Goal: Transaction & Acquisition: Purchase product/service

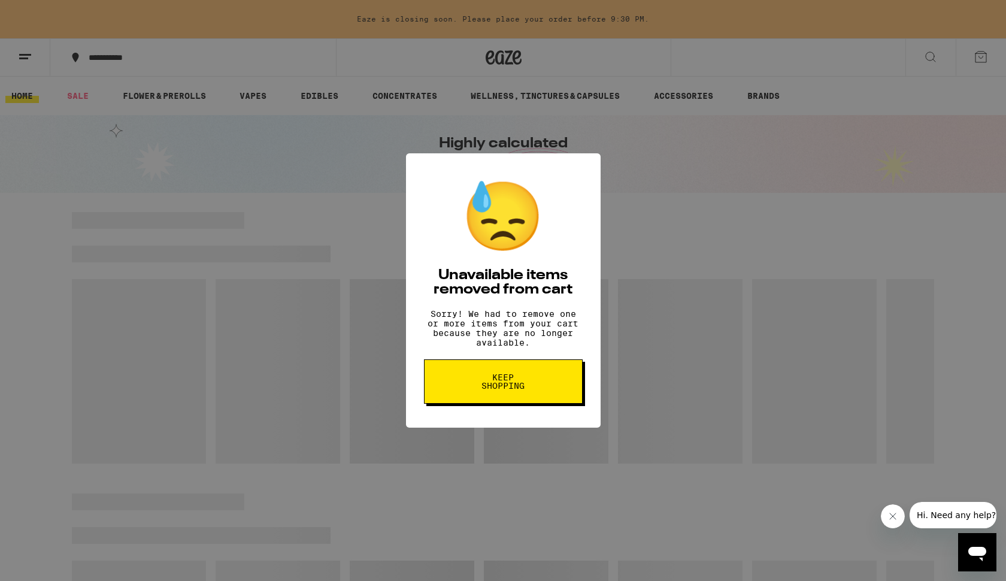
click at [494, 390] on span "Keep Shopping" at bounding box center [503, 381] width 62 height 17
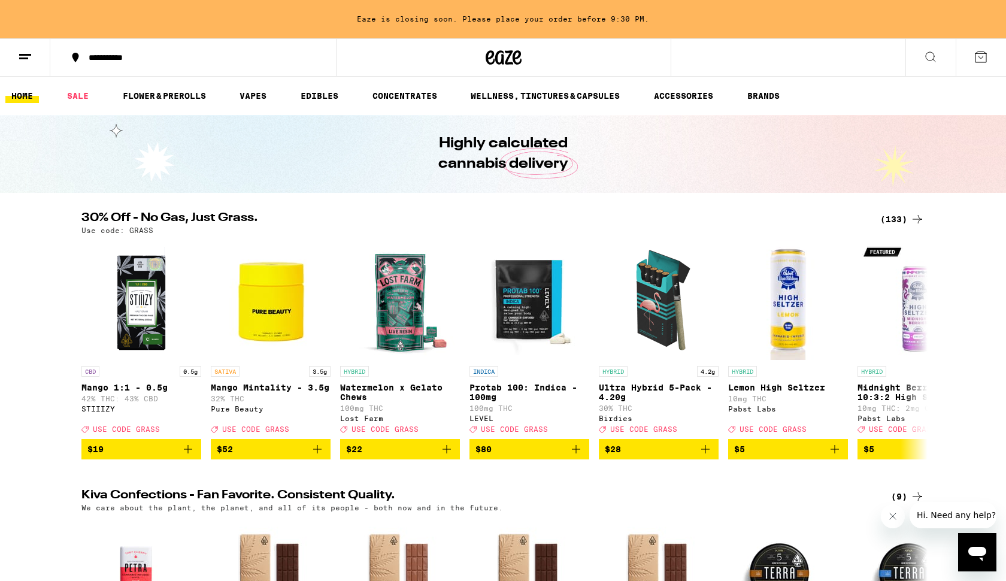
click at [905, 219] on div "(133)" at bounding box center [902, 219] width 44 height 14
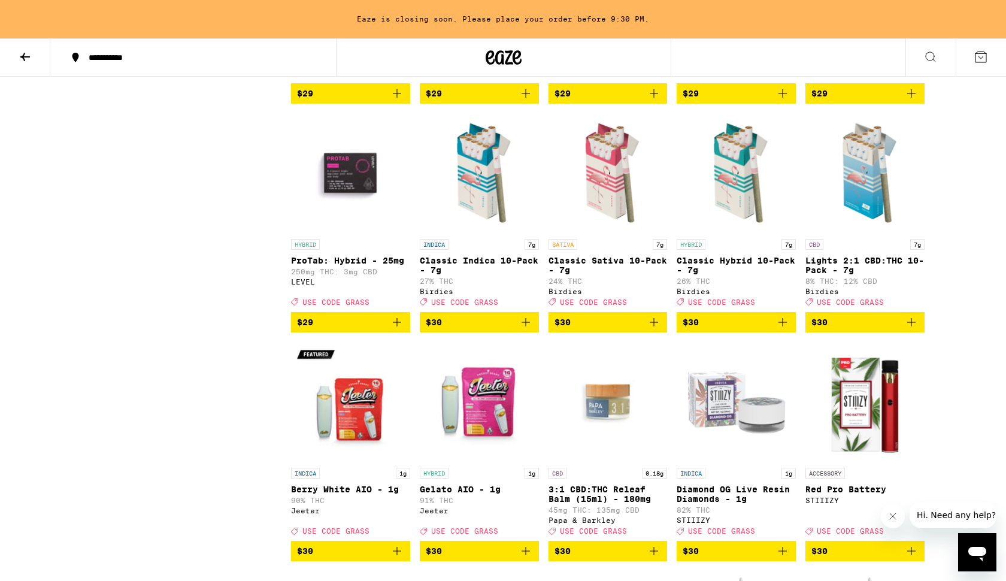
scroll to position [3286, 0]
